Goal: Task Accomplishment & Management: Complete application form

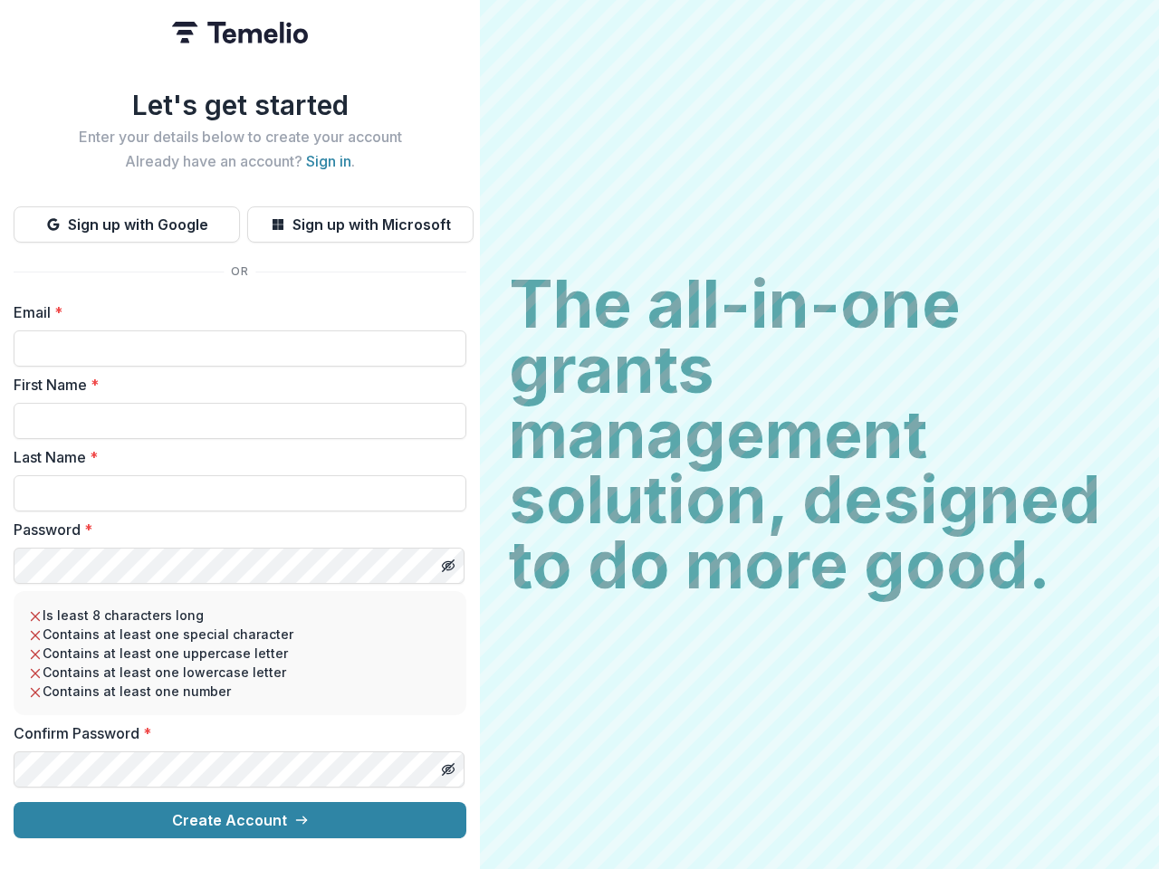
click at [579, 435] on h2 "The all-in-one grants management solution, designed to do more good." at bounding box center [819, 435] width 621 height 326
click at [127, 217] on button "Sign up with Google" at bounding box center [127, 224] width 226 height 36
click at [359, 217] on button "Sign up with Microsoft" at bounding box center [360, 224] width 226 height 36
click at [447, 560] on line "Toggle password visibility" at bounding box center [448, 565] width 11 height 11
click at [447, 764] on line "Toggle password visibility" at bounding box center [448, 769] width 11 height 11
